Goal: Task Accomplishment & Management: Use online tool/utility

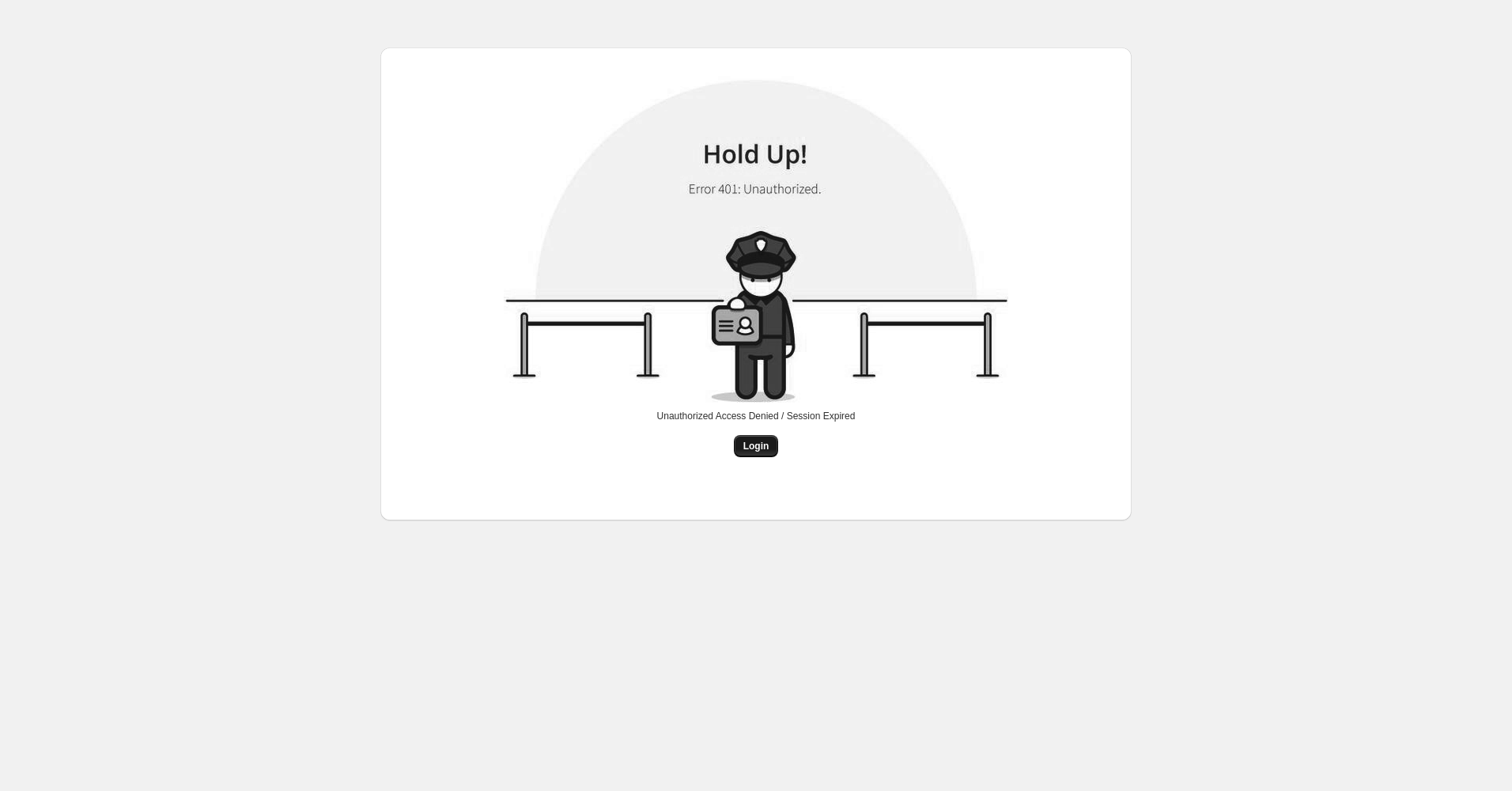
click at [754, 448] on span "Login" at bounding box center [756, 446] width 26 height 13
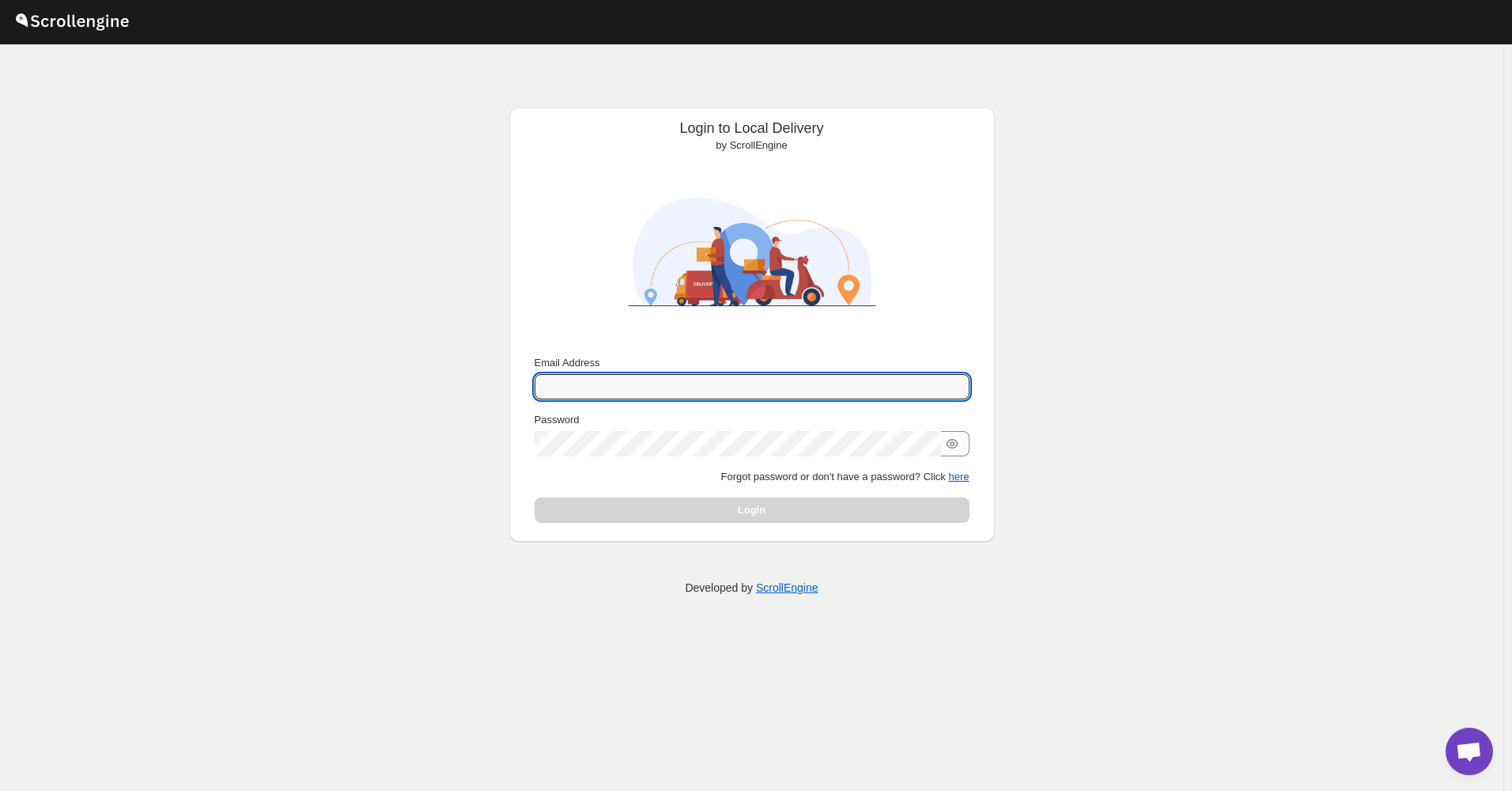
type input "[EMAIL_ADDRESS][DOMAIN_NAME]"
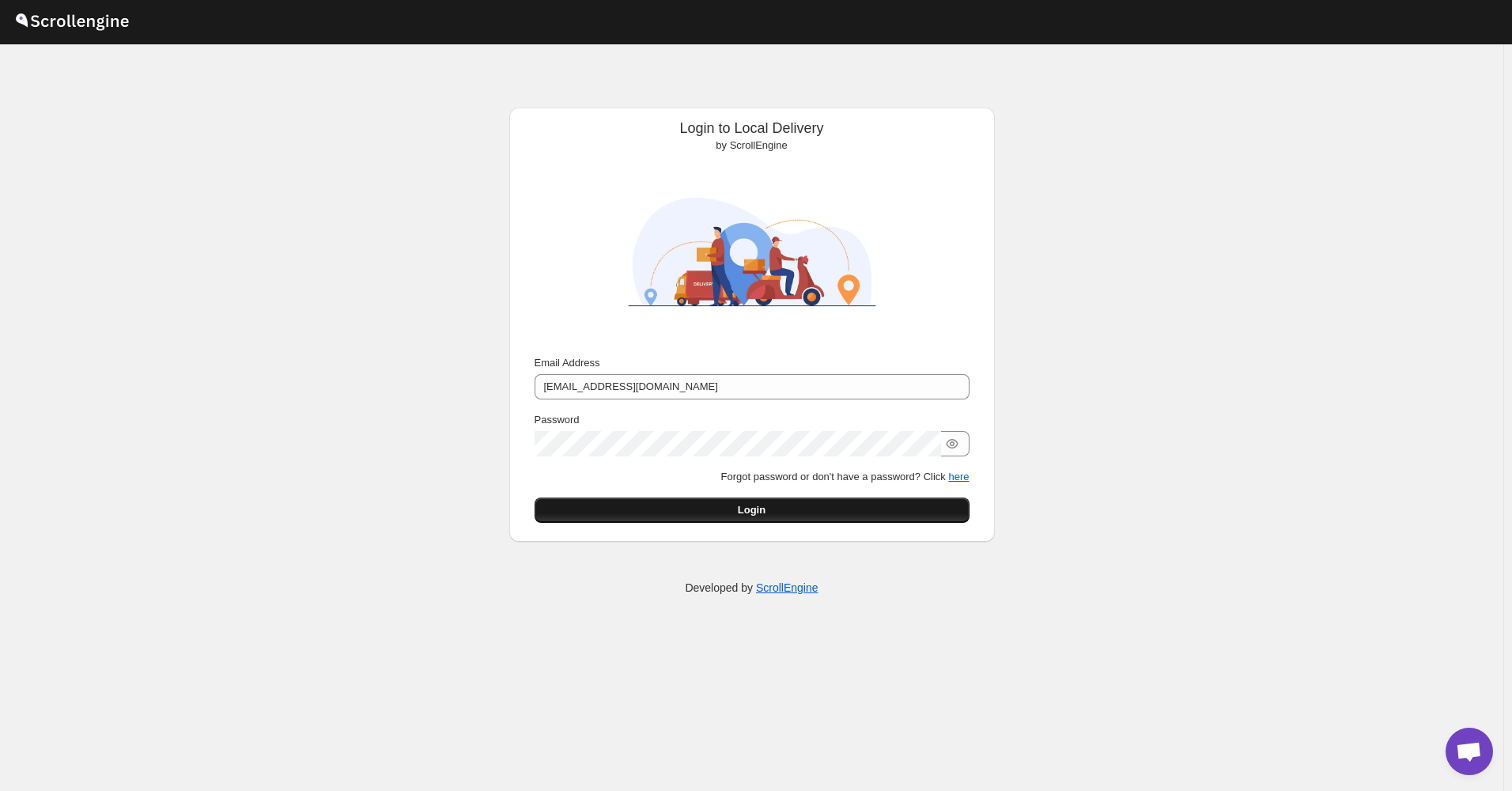
click at [691, 516] on button "Login" at bounding box center [752, 510] width 435 height 25
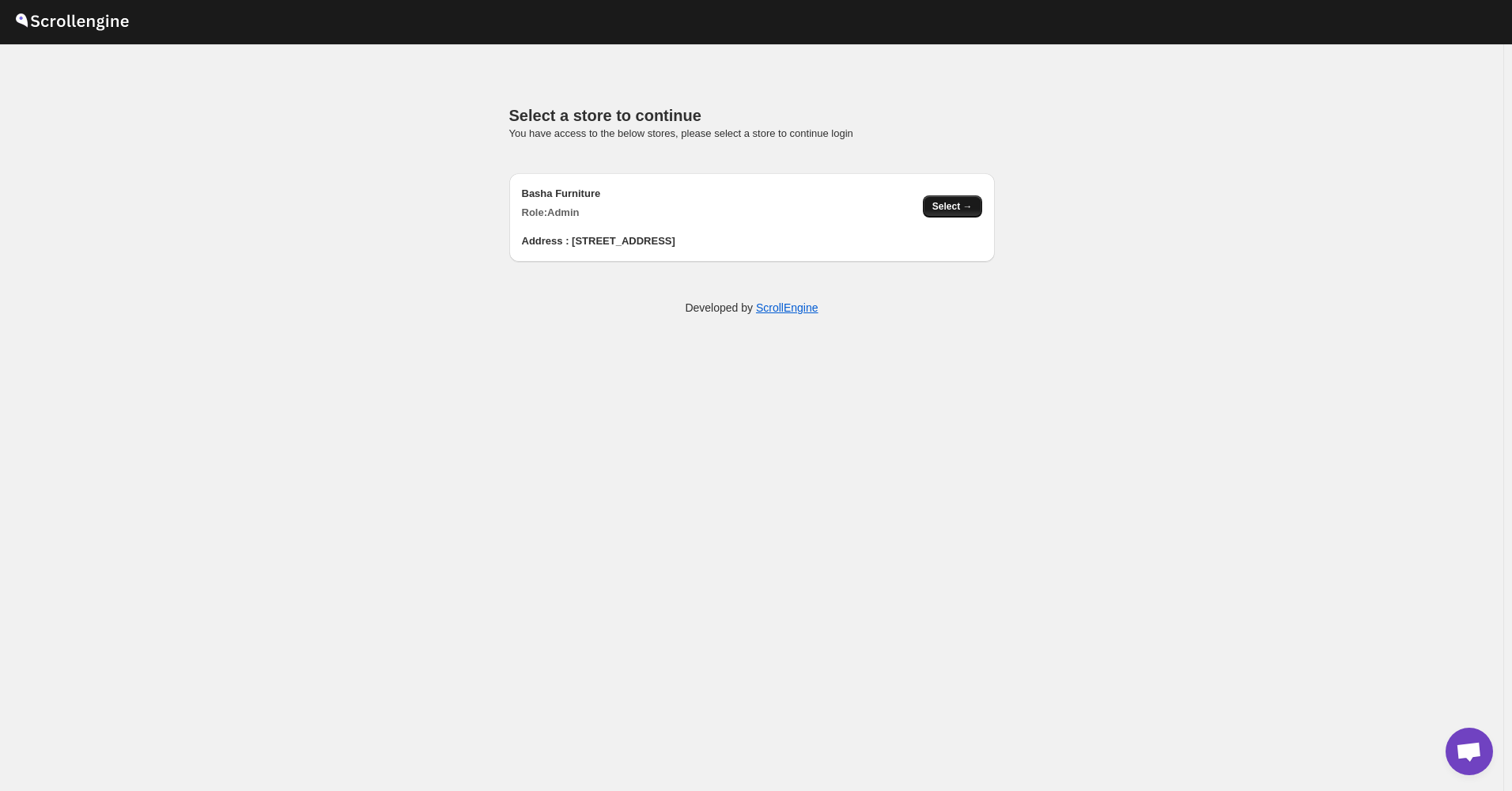
click at [954, 210] on span "Select →" at bounding box center [953, 206] width 41 height 13
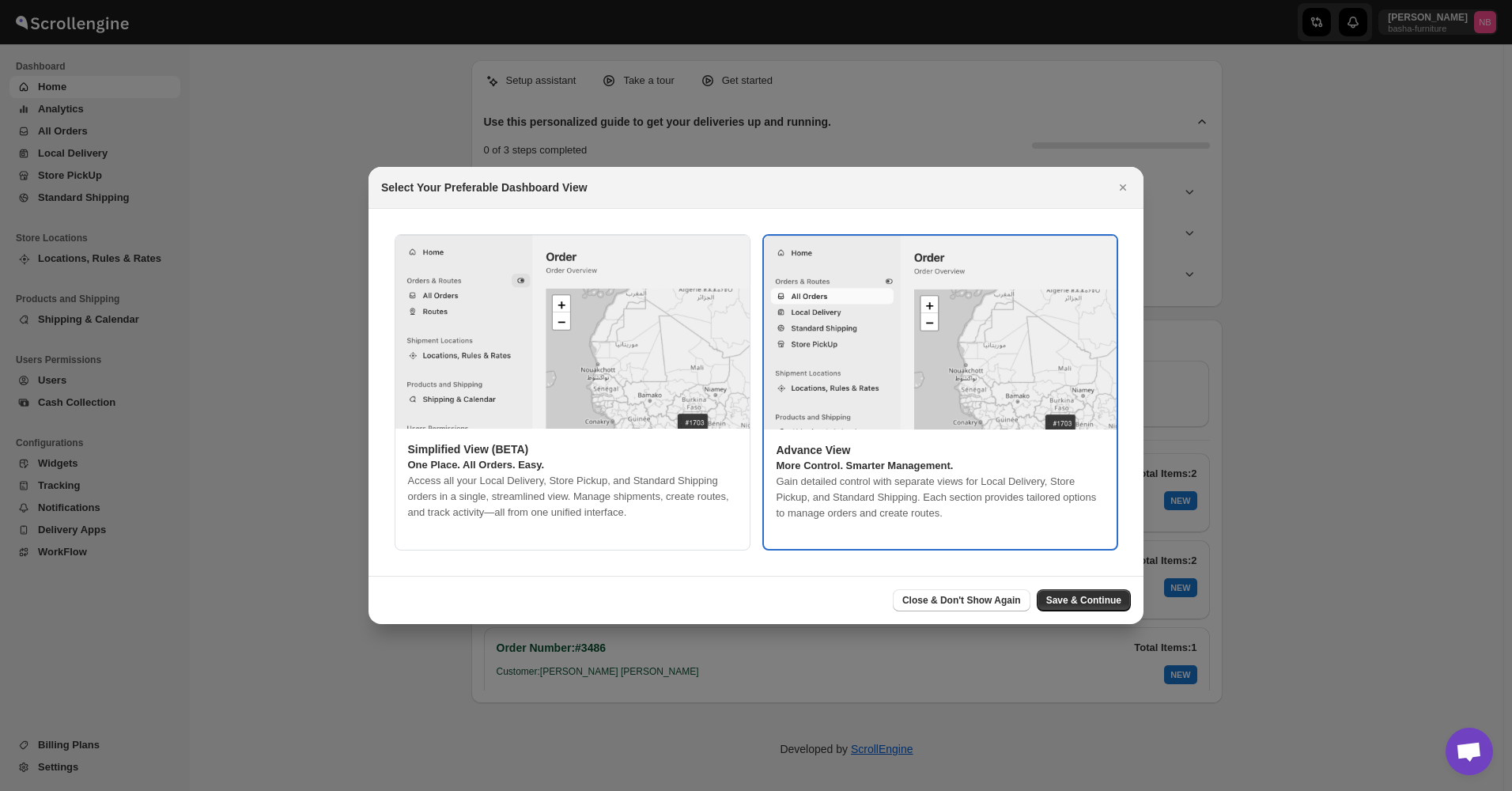
click at [705, 486] on p "Access all your Local Delivery, Store Pickup, and Standard Shipping orders in a…" at bounding box center [572, 496] width 329 height 47
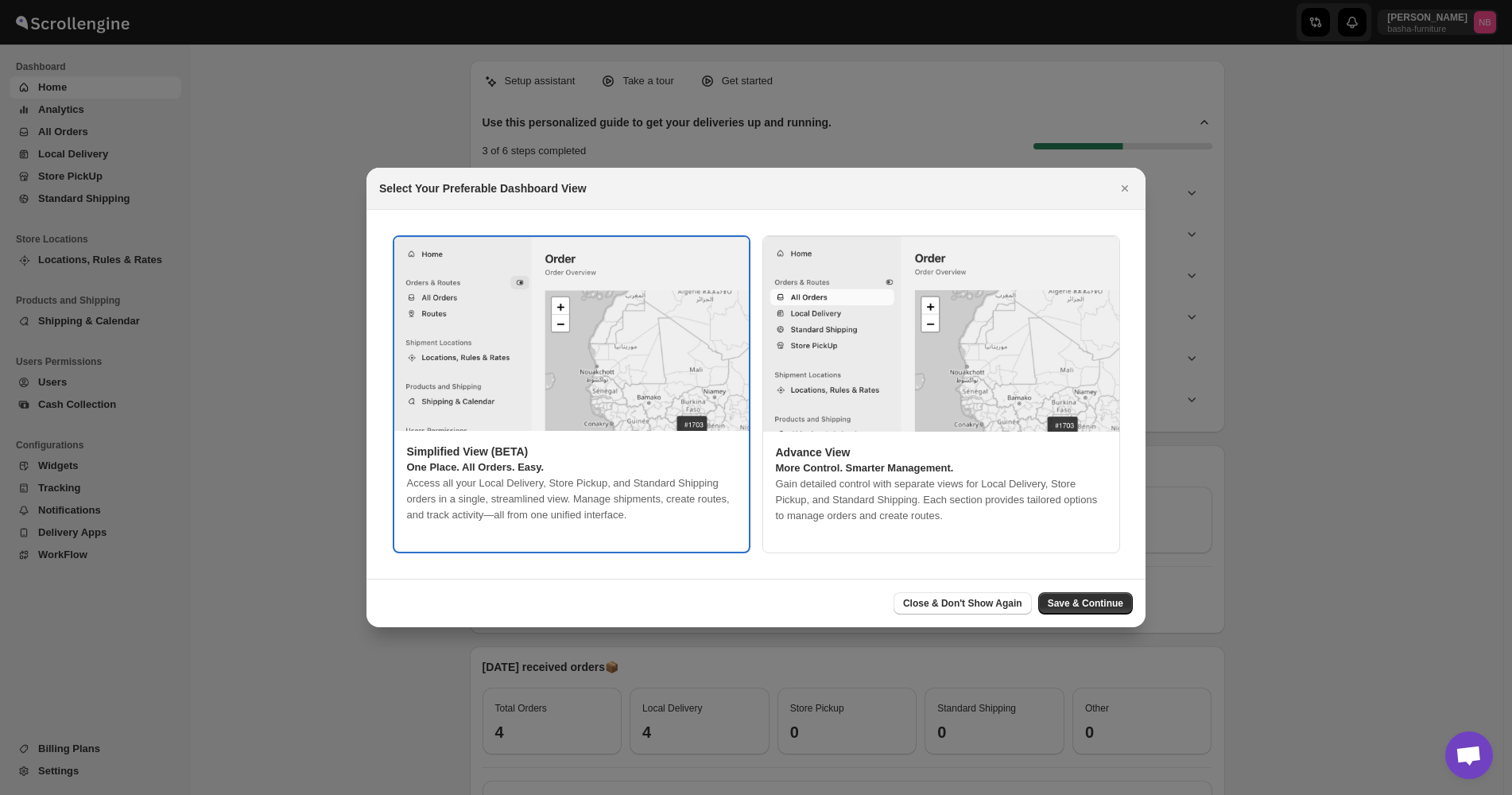
click at [963, 465] on p "More Control. Smarter Management." at bounding box center [941, 468] width 331 height 16
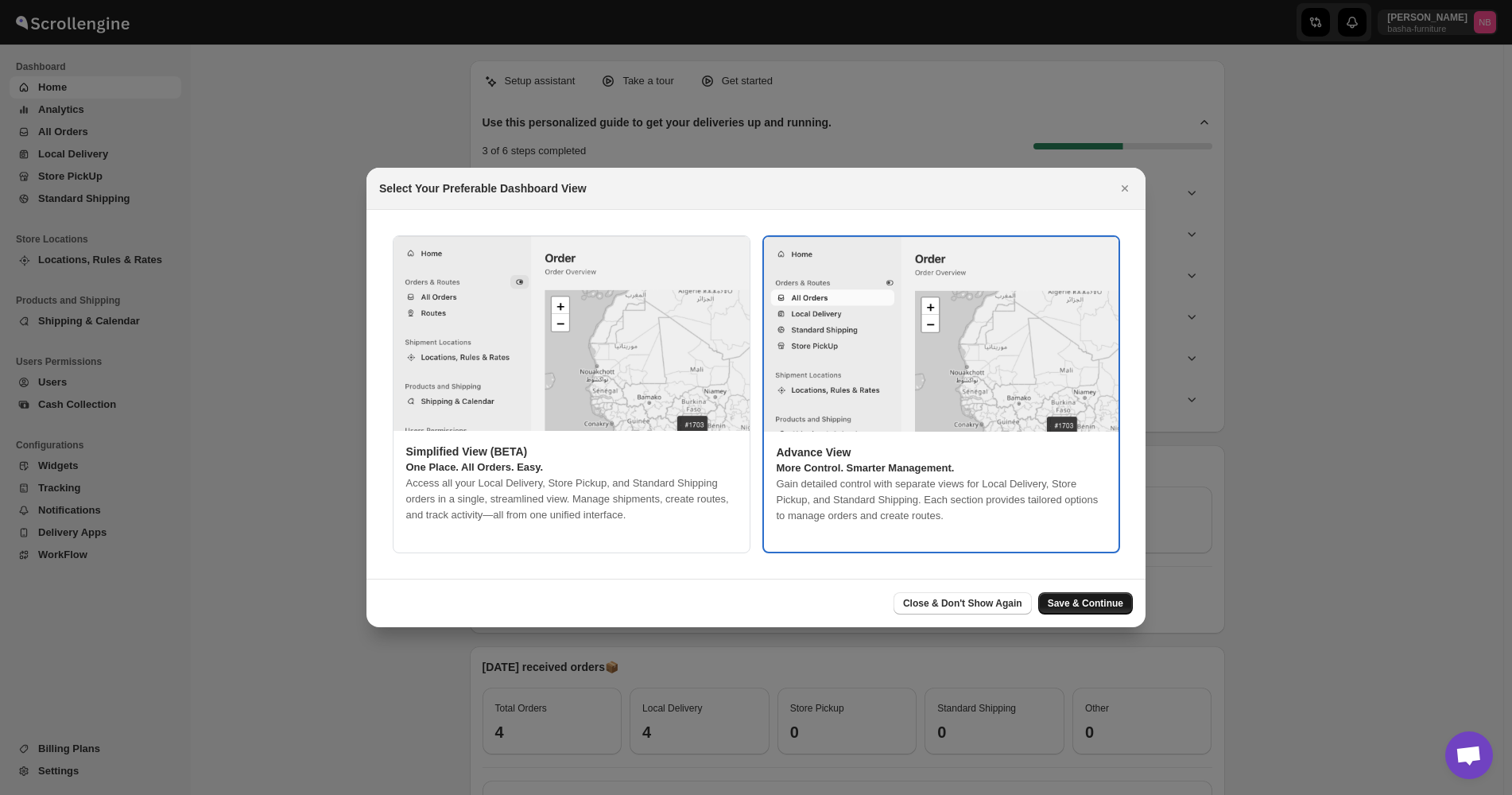
drag, startPoint x: 1106, startPoint y: 621, endPoint x: 1106, endPoint y: 602, distance: 19.0
click at [1107, 617] on div "Close & Don't Show Again Save & Continue" at bounding box center [756, 602] width 779 height 48
click at [1106, 602] on span "Save & Continue" at bounding box center [1085, 603] width 76 height 13
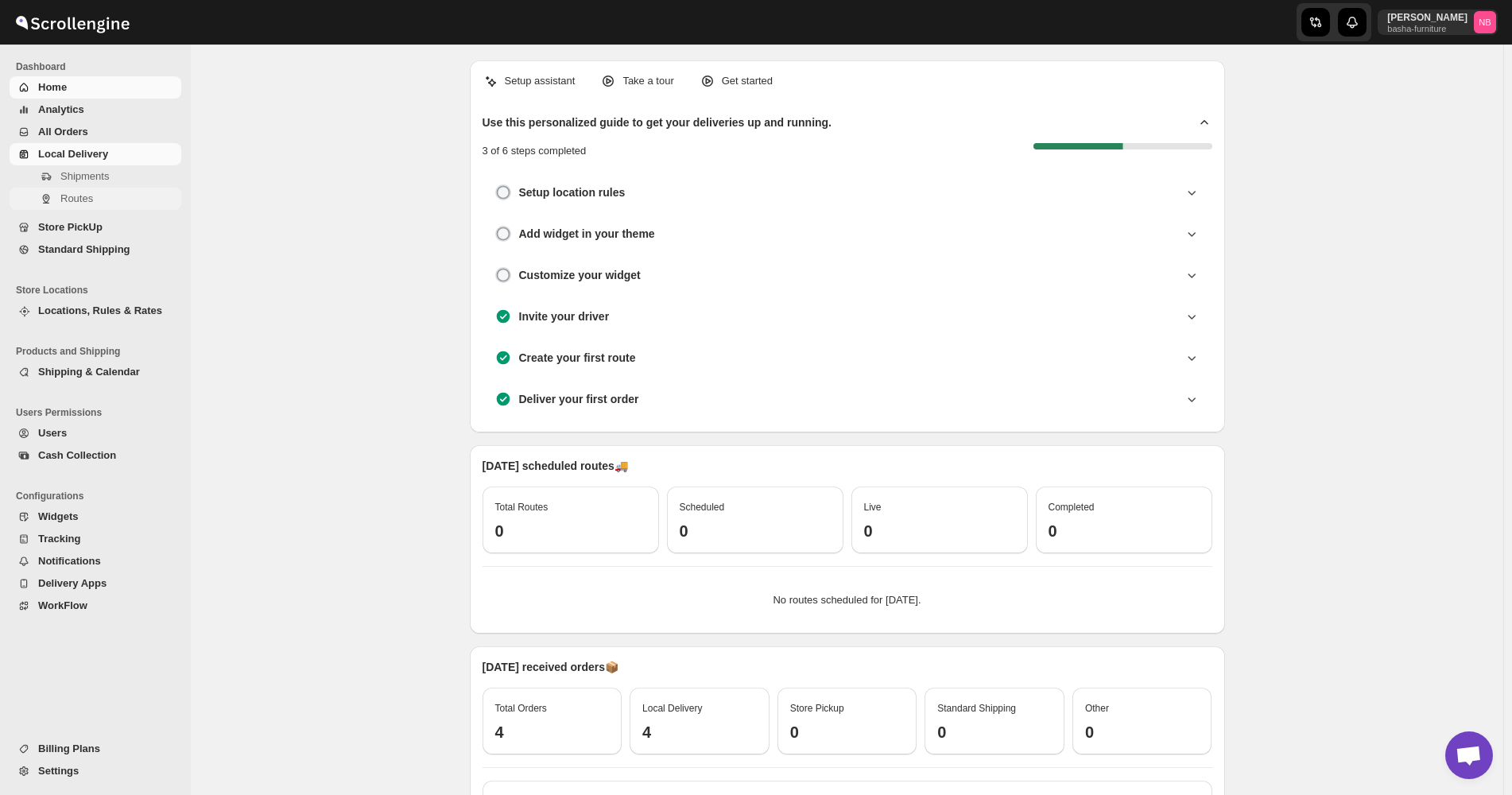
click at [87, 199] on span "Routes" at bounding box center [77, 198] width 33 height 12
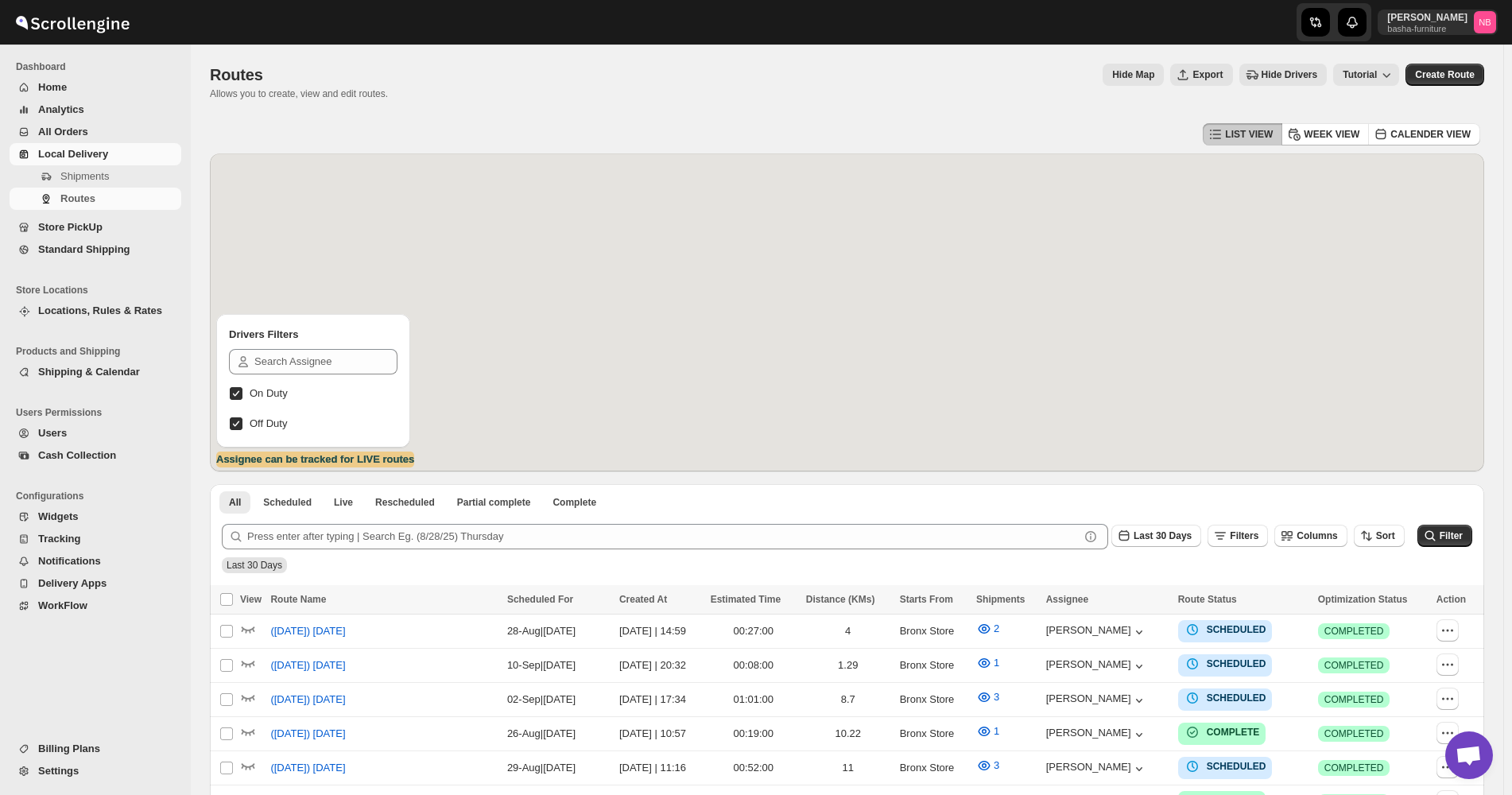
scroll to position [273, 0]
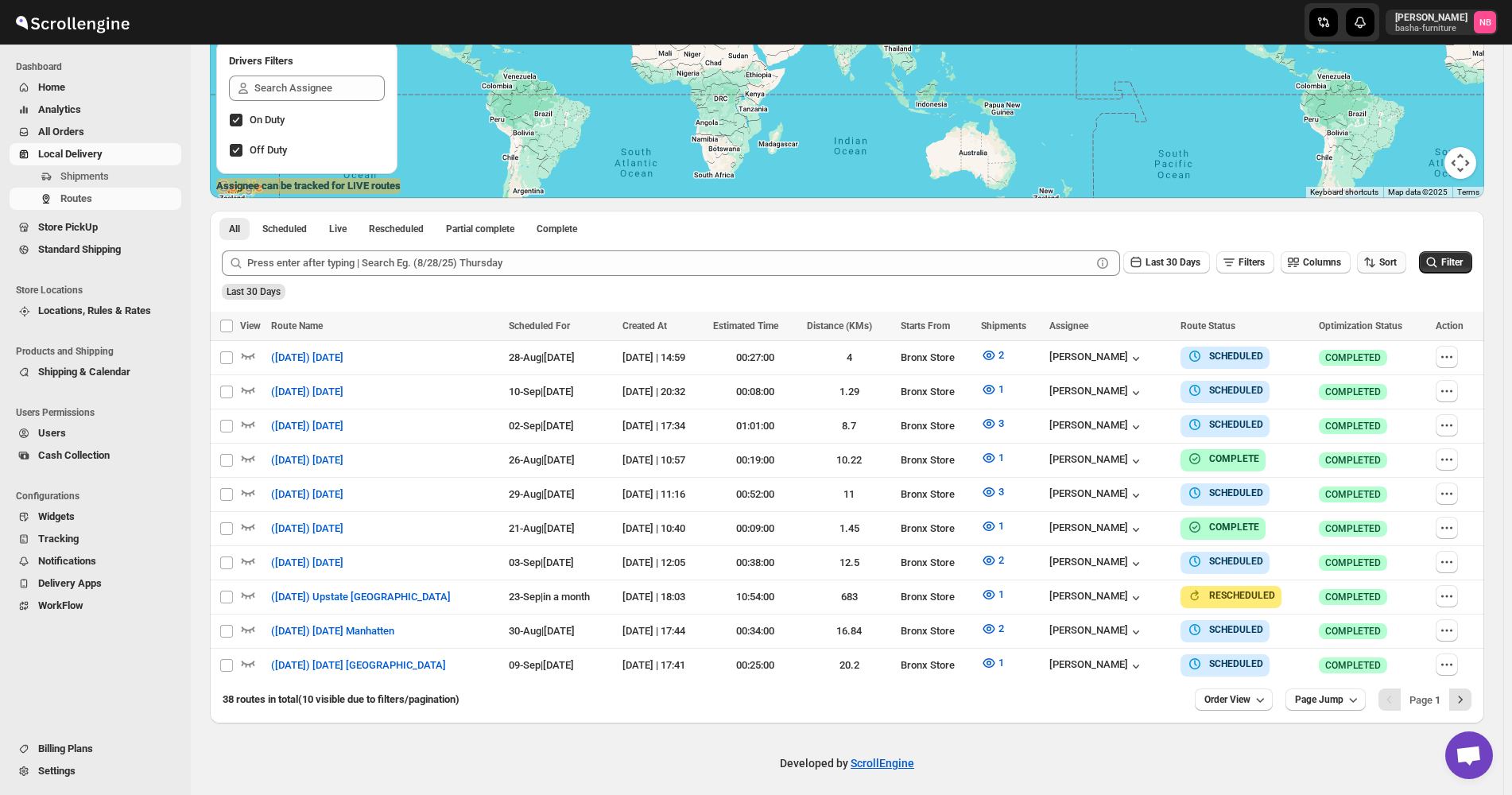
click at [1397, 265] on span "Sort" at bounding box center [1388, 263] width 17 height 11
click at [1373, 339] on button "Due Date" at bounding box center [1385, 348] width 96 height 25
click at [1181, 255] on button "Last 30 Days" at bounding box center [1167, 262] width 87 height 22
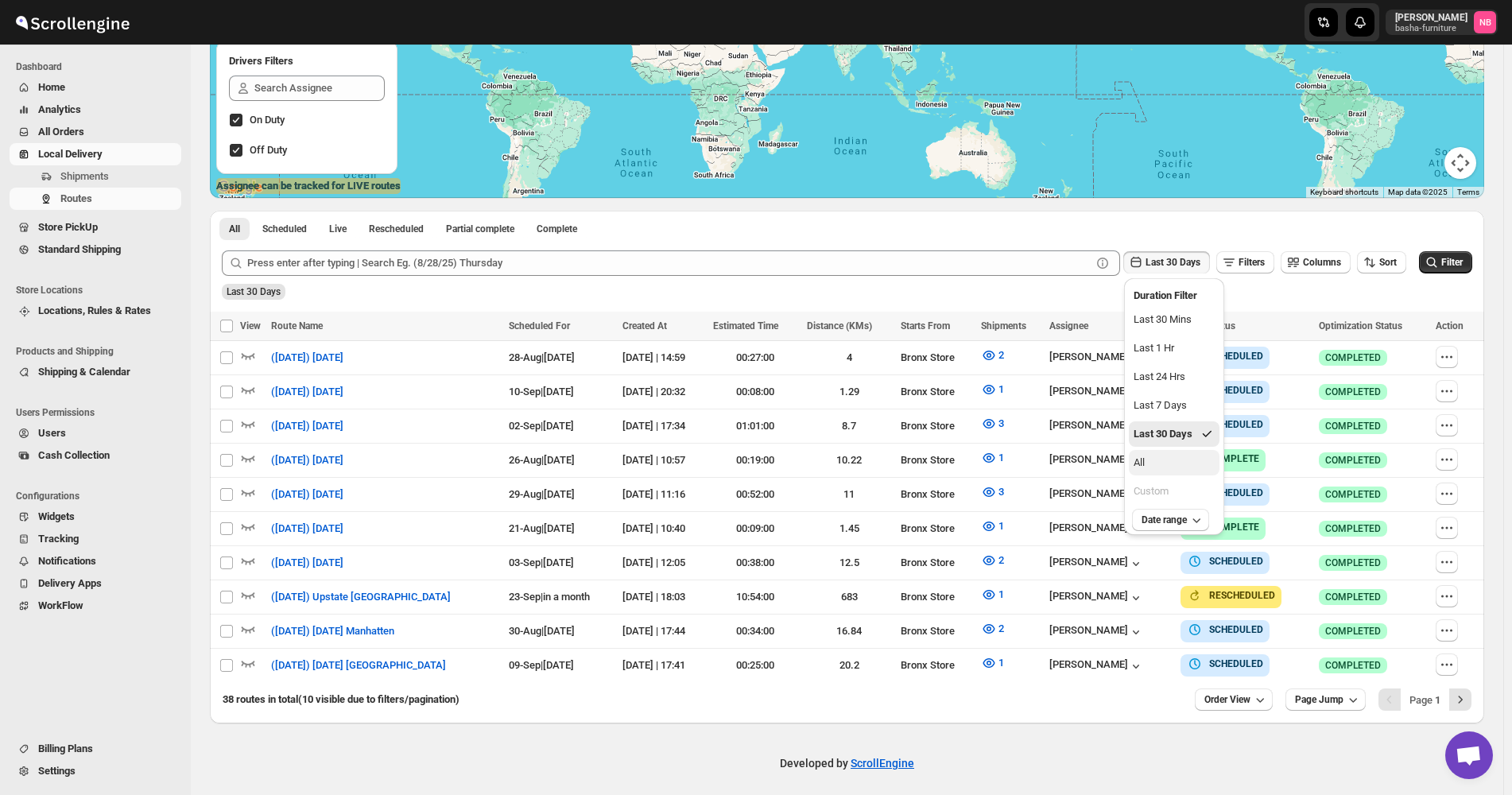
drag, startPoint x: 1147, startPoint y: 464, endPoint x: 1181, endPoint y: 453, distance: 35.7
click at [1148, 464] on button "All" at bounding box center [1174, 462] width 91 height 25
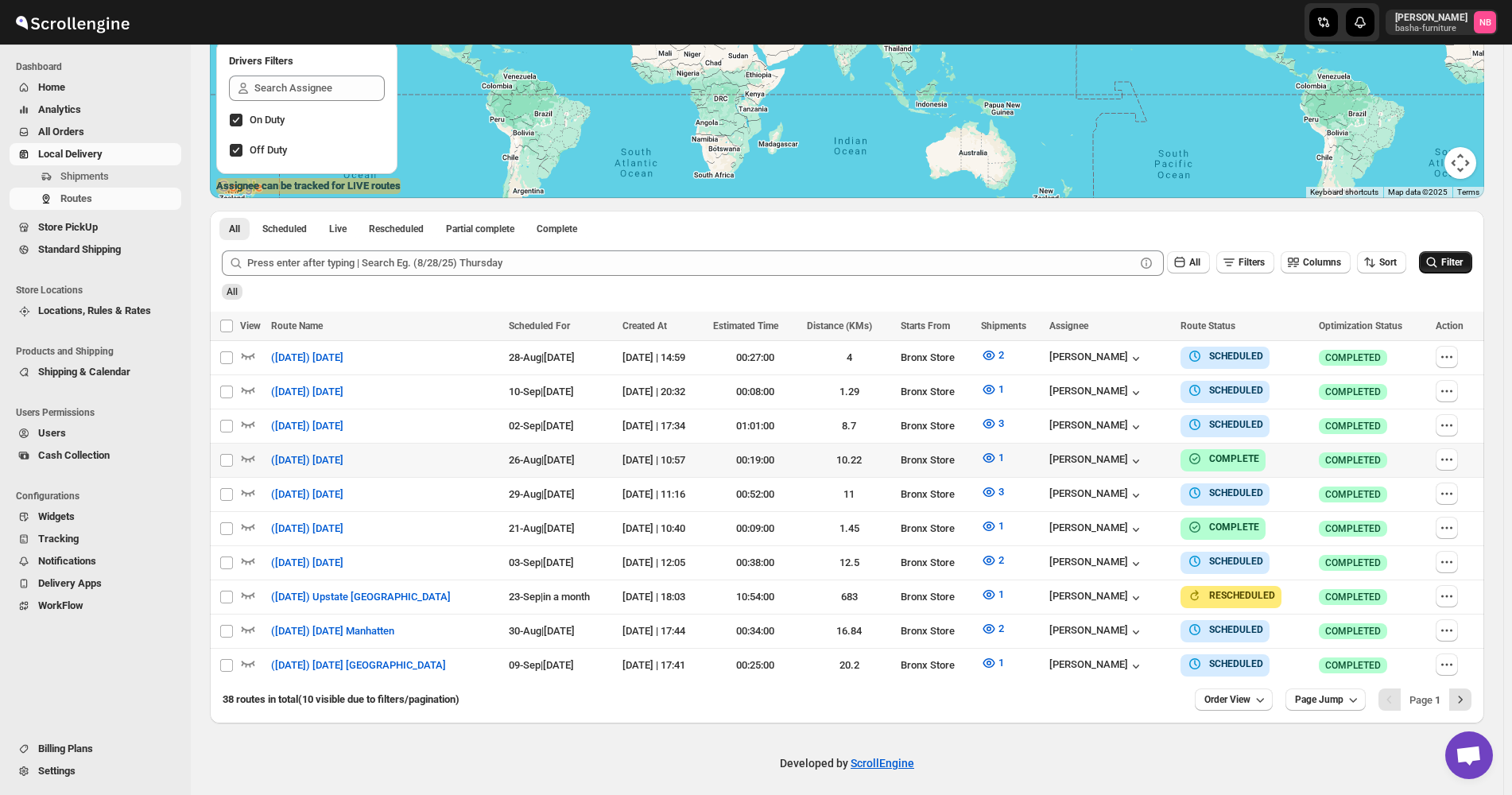
click at [1439, 260] on icon "submit" at bounding box center [1431, 262] width 16 height 16
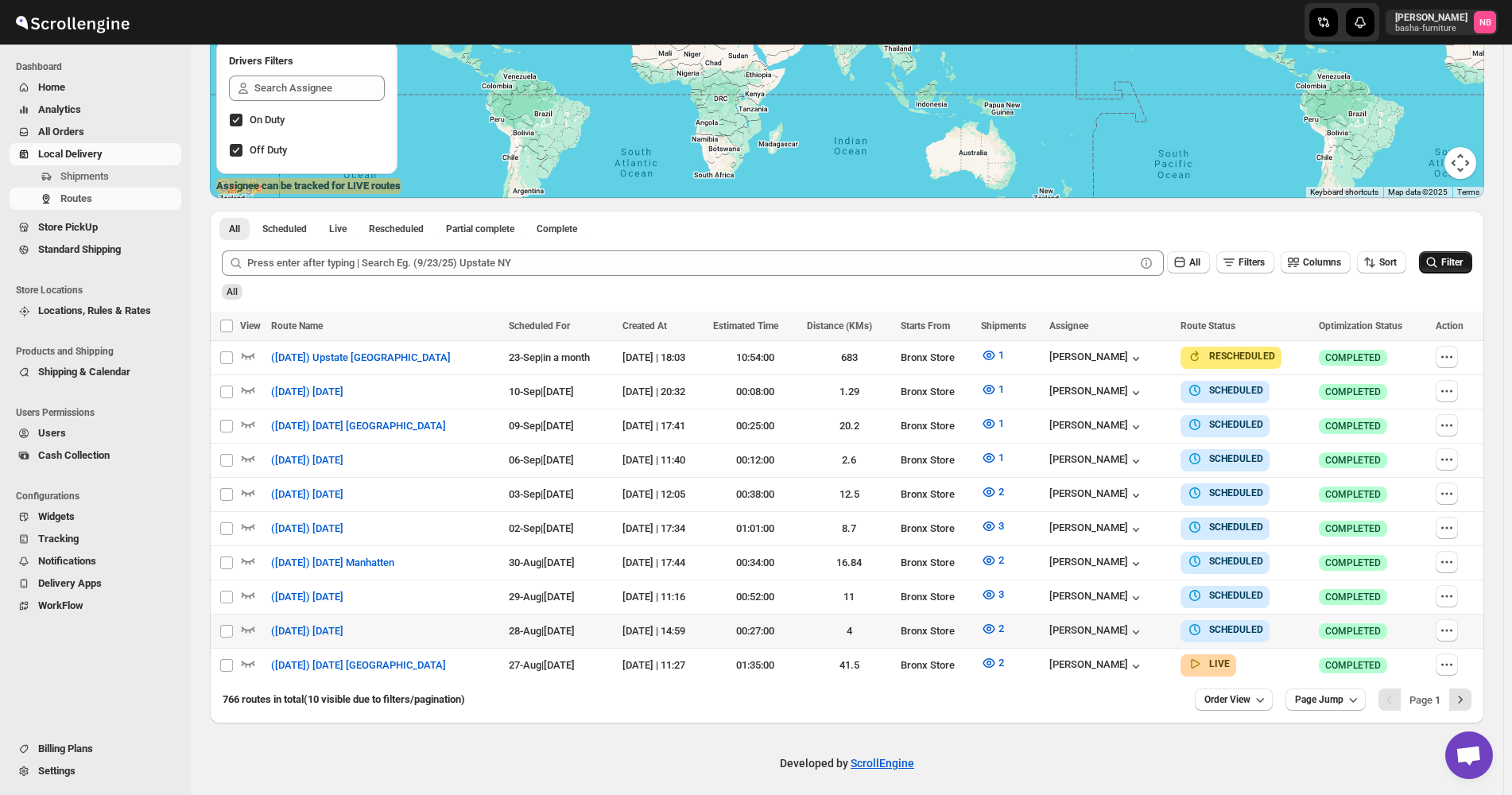
click at [994, 637] on td "2" at bounding box center [1011, 632] width 69 height 34
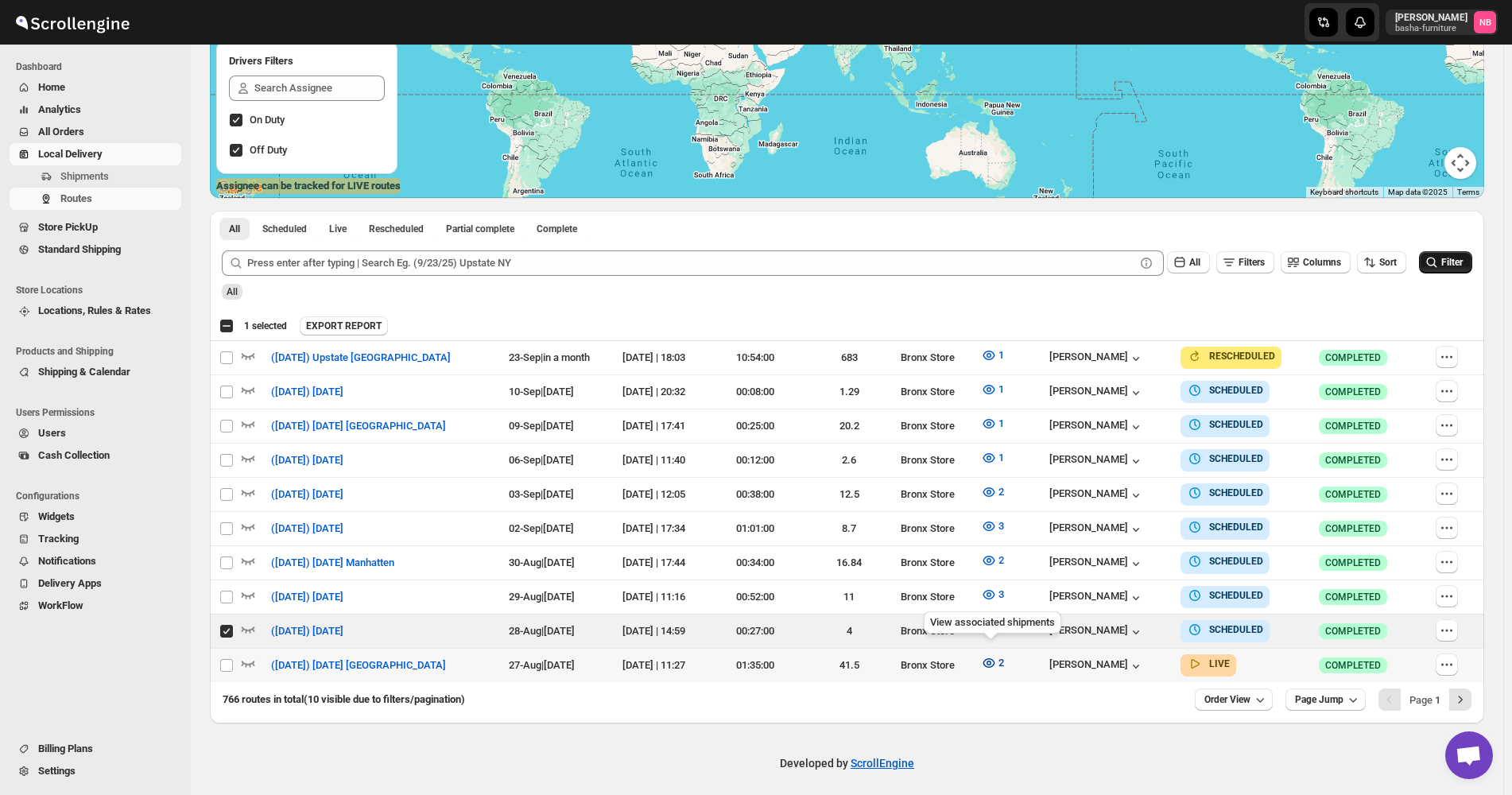
click at [992, 655] on icon "button" at bounding box center [989, 662] width 16 height 16
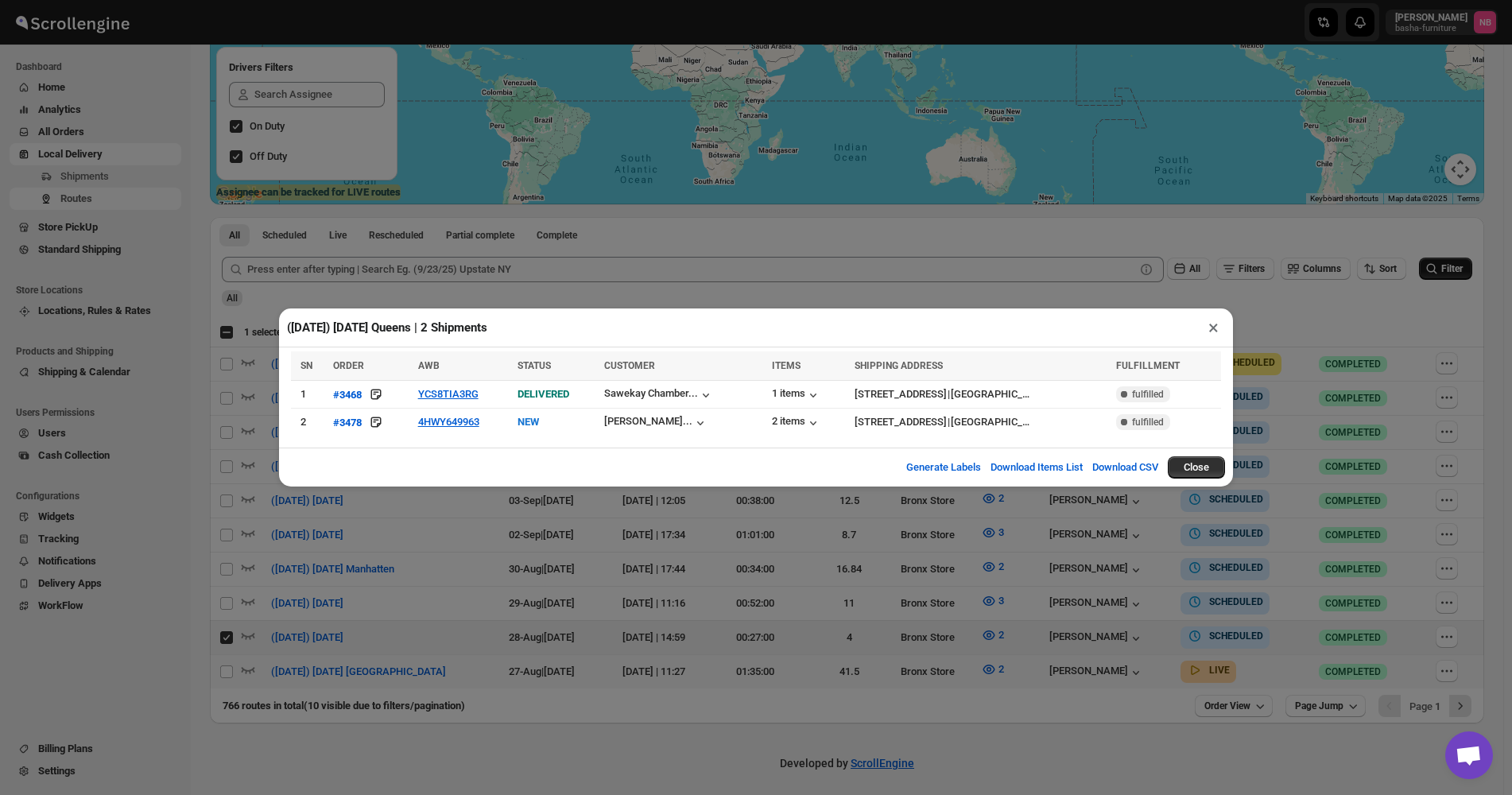
click at [882, 593] on div "(8/27/25) Wednesday Queens | 2 Shipments × SN ORDER AWB STATUS CUSTOMER ITEMS S…" at bounding box center [756, 398] width 1512 height 795
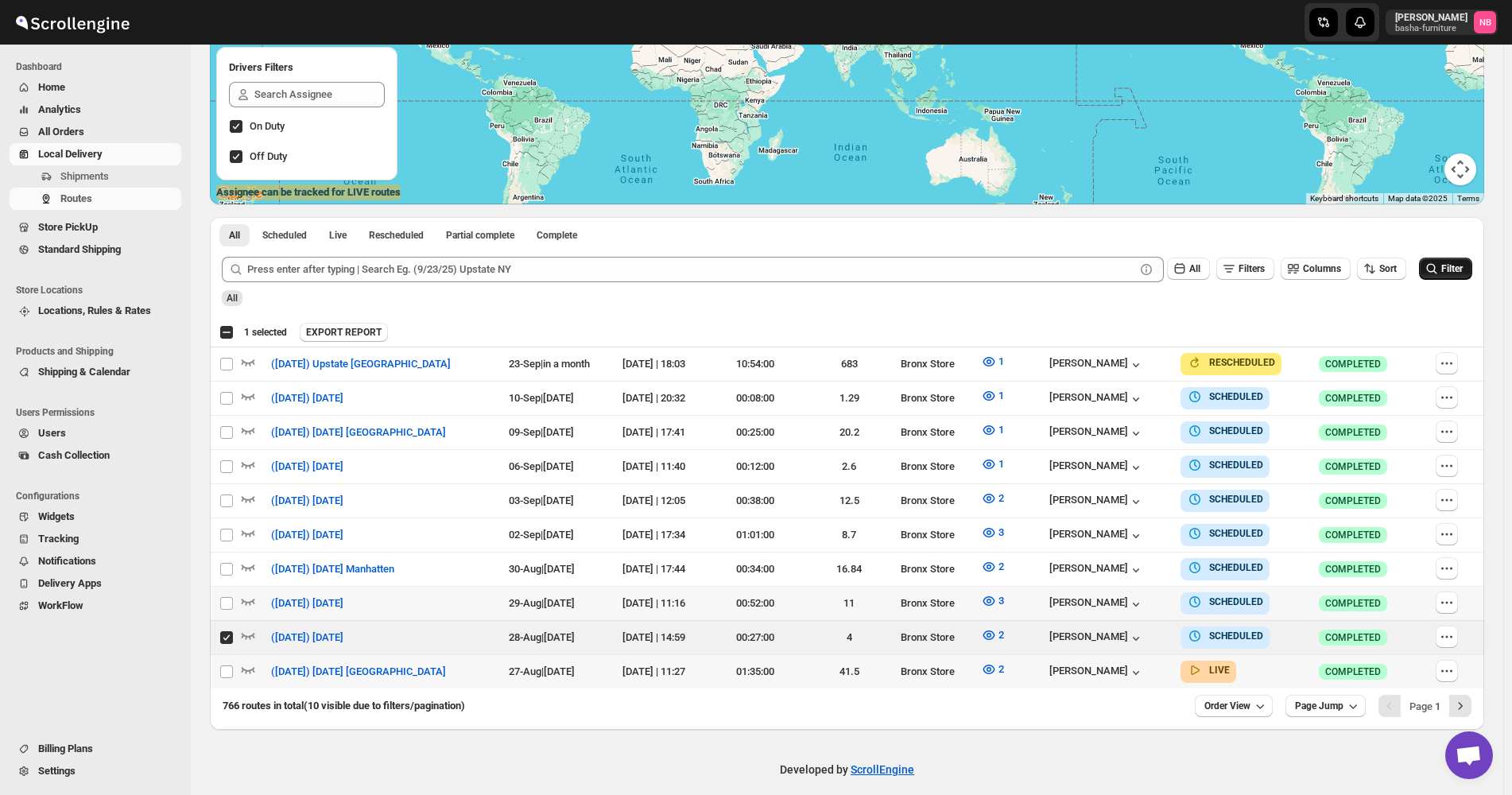
scroll to position [273, 0]
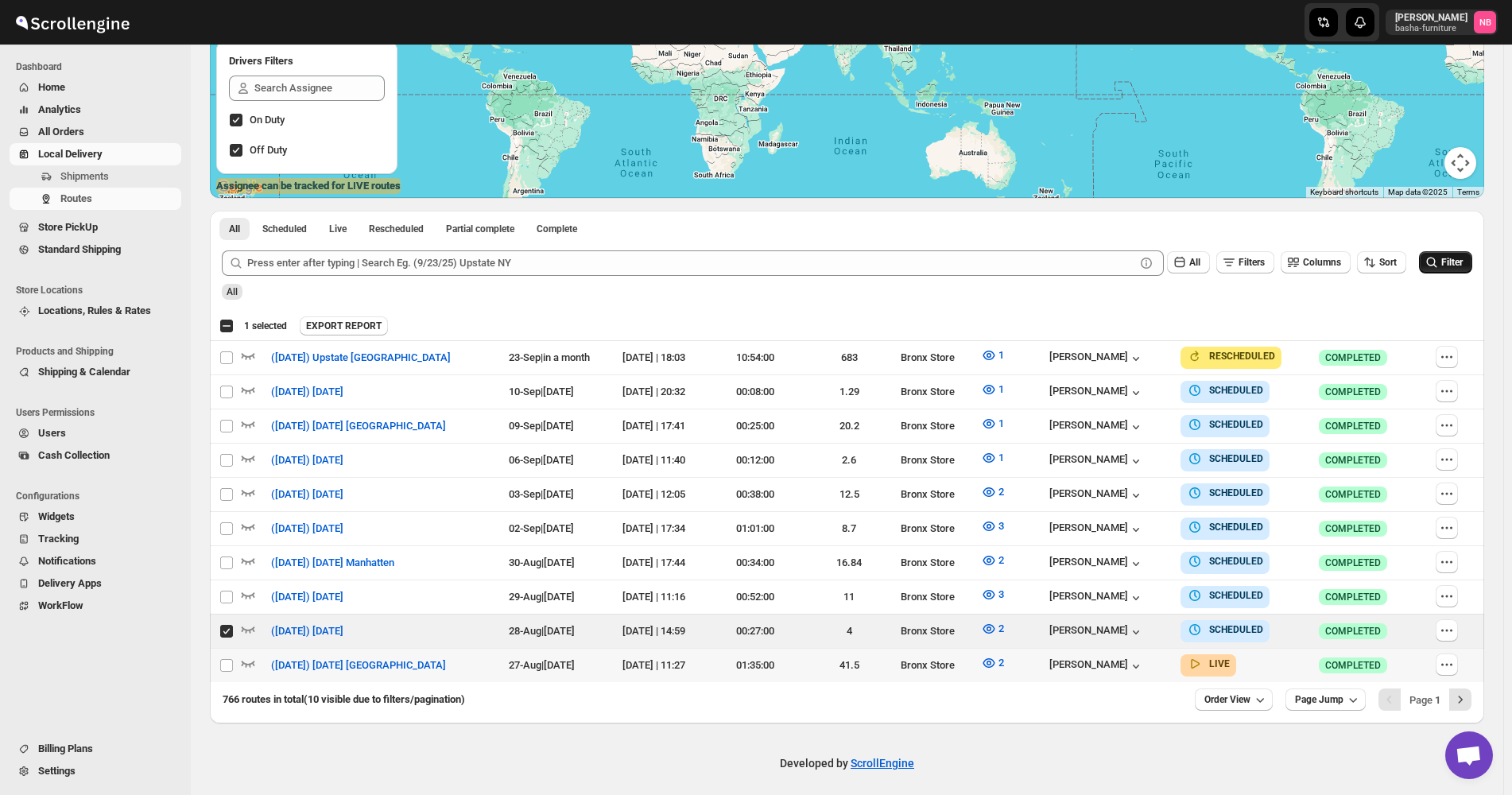
click at [1301, 330] on div "EXPORT REPORT" at bounding box center [888, 326] width 1178 height 19
click at [226, 624] on input "Select route" at bounding box center [227, 631] width 13 height 13
checkbox input "false"
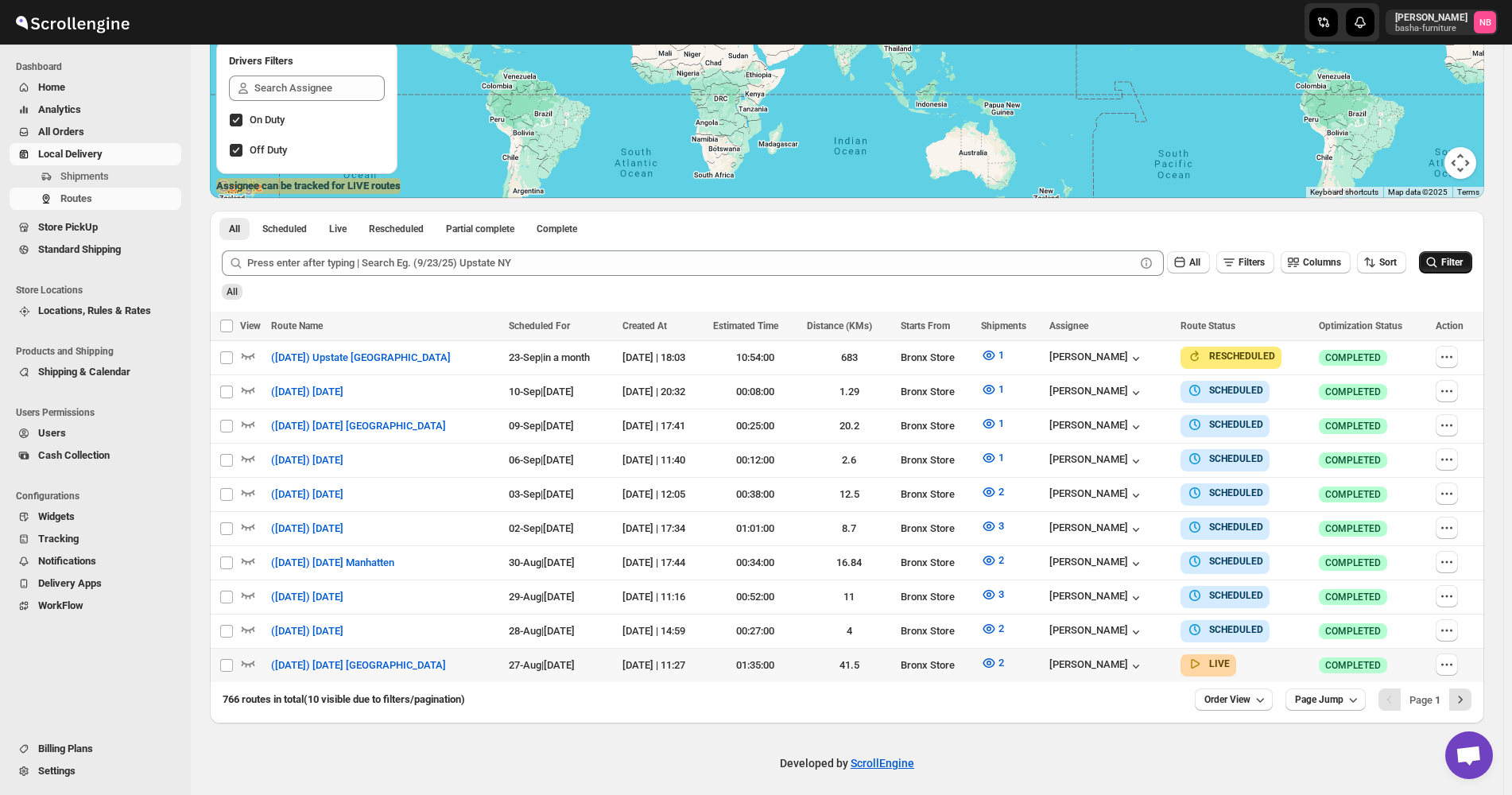
click at [525, 291] on div "All" at bounding box center [846, 286] width 1254 height 27
